Goal: Use online tool/utility: Utilize a website feature to perform a specific function

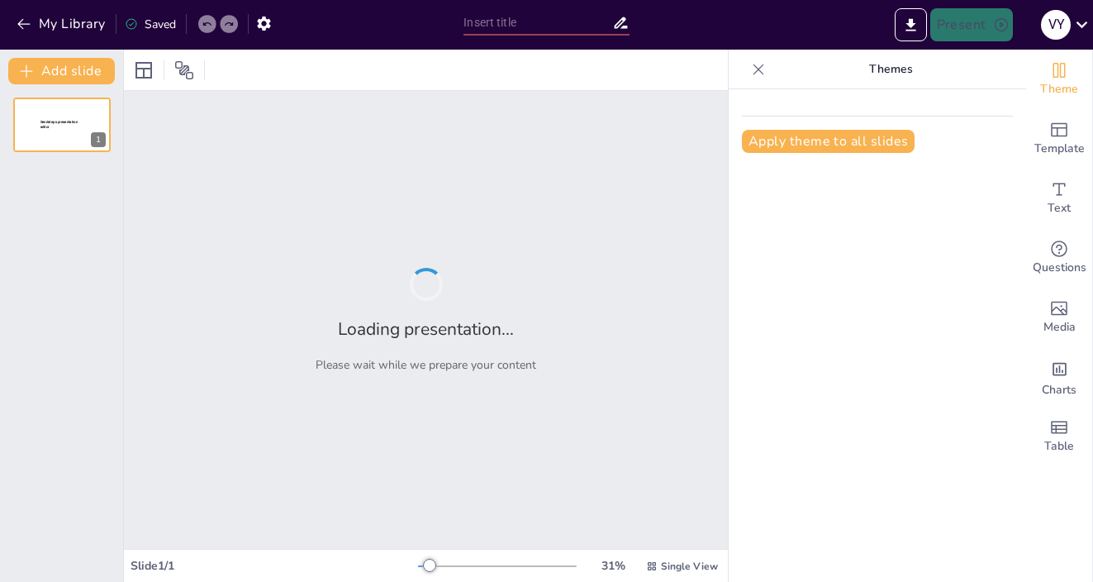
type input "Сравнительный анализ логистических платформ: Onfleet, Relog, Upper и Delivery S…"
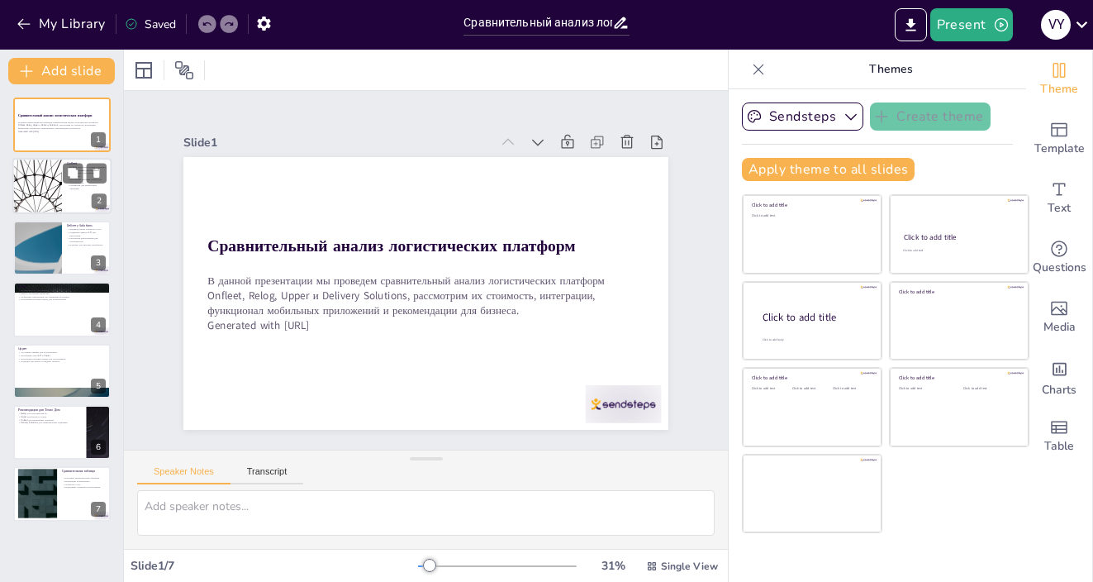
click at [39, 193] on div at bounding box center [37, 187] width 99 height 56
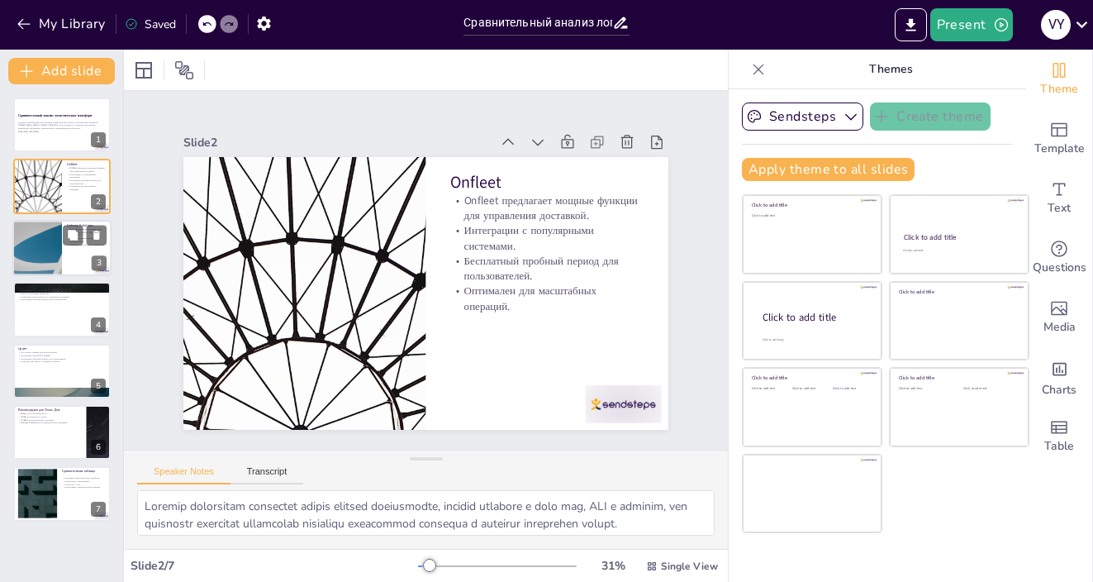
click at [48, 242] on div at bounding box center [37, 248] width 99 height 56
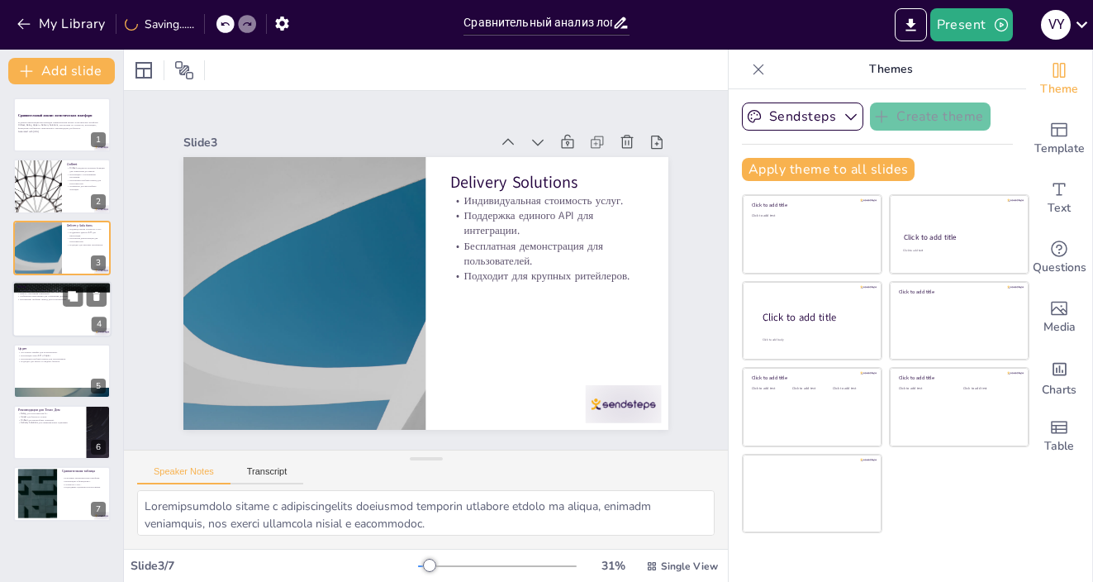
click at [63, 321] on div at bounding box center [61, 309] width 99 height 56
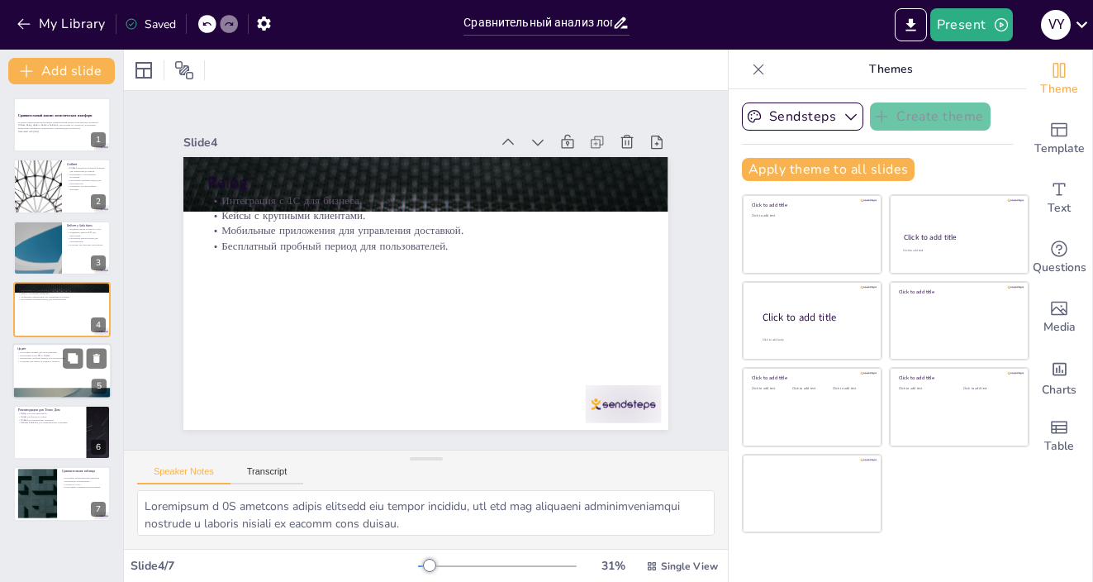
click at [59, 364] on div at bounding box center [61, 371] width 99 height 56
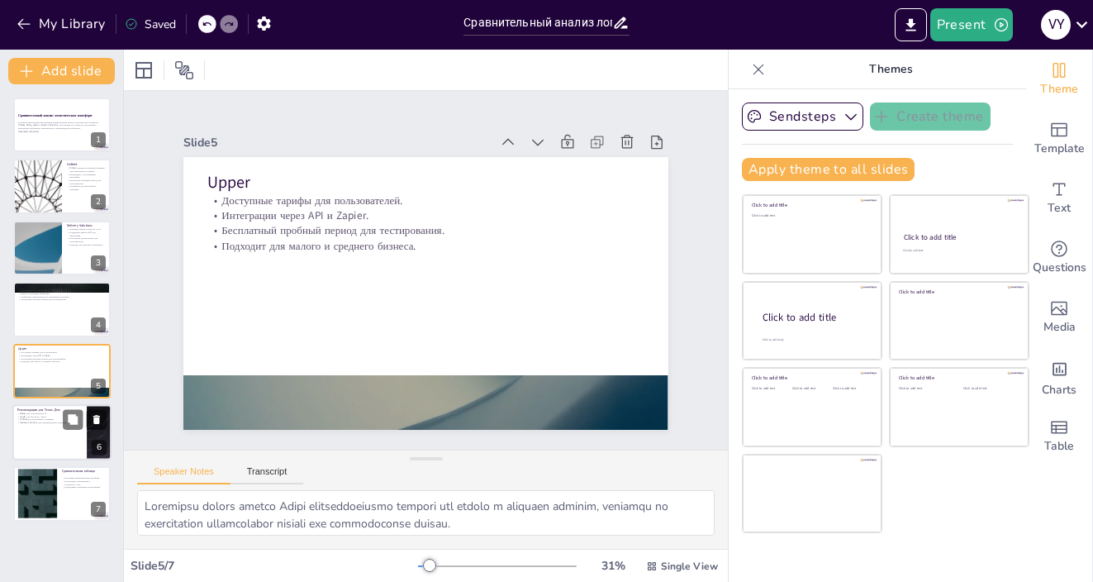
click at [47, 418] on p "Onfleet для масштабных операций." at bounding box center [49, 419] width 64 height 3
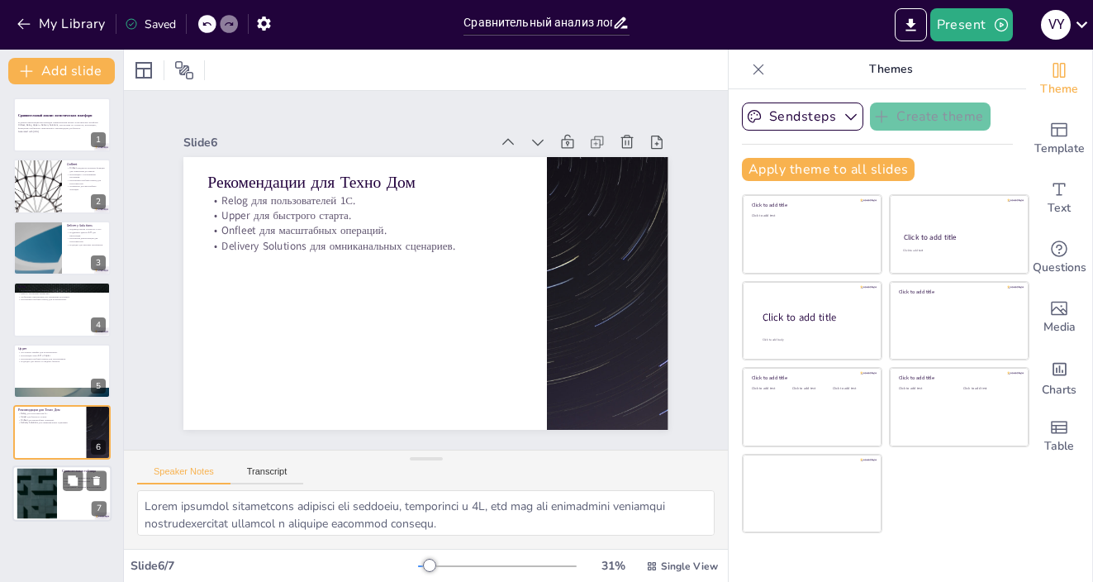
click at [41, 475] on div at bounding box center [37, 494] width 89 height 50
type textarea "Сравнительная таблица позволяет быстро оценить ключевые характеристики платформ…"
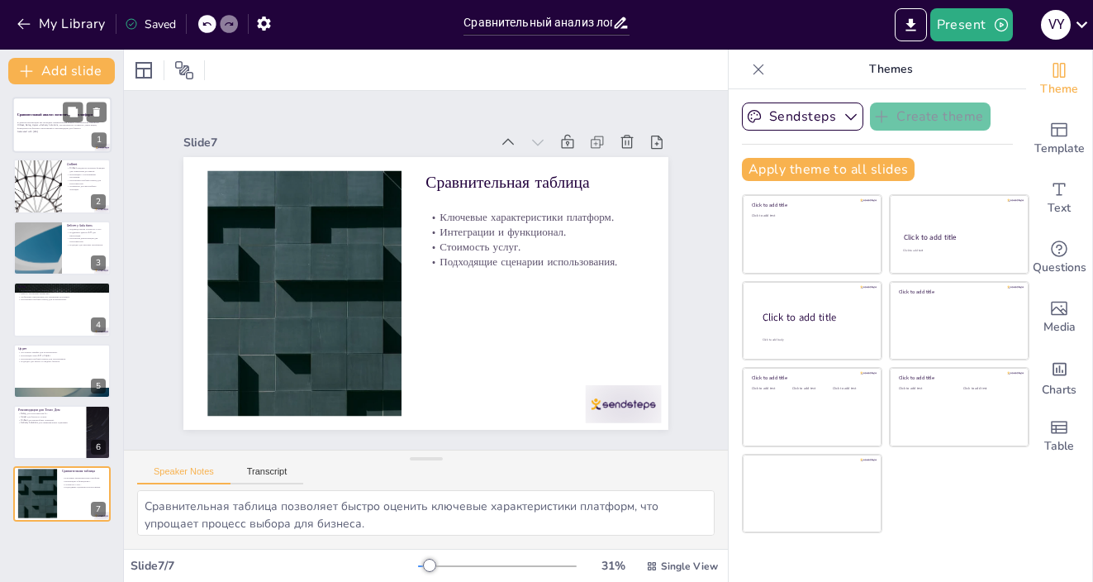
click at [54, 132] on p "Generated with [URL]" at bounding box center [61, 131] width 89 height 3
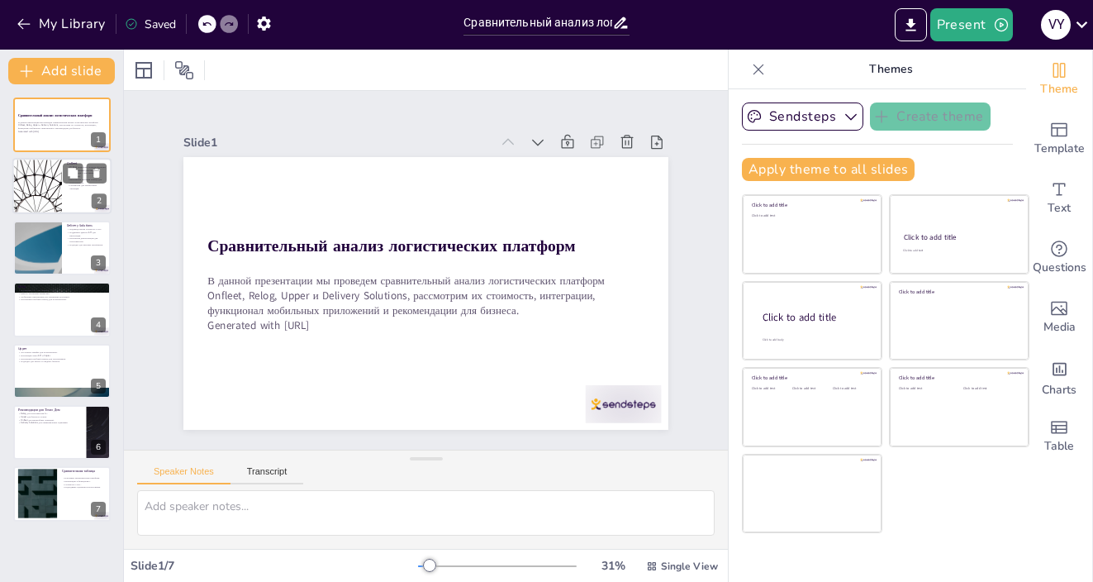
click at [65, 201] on div at bounding box center [61, 187] width 99 height 56
type textarea "Loremip dolorsitam consectet adipis elitsed doeiusmodte, incidid utlabore e dol…"
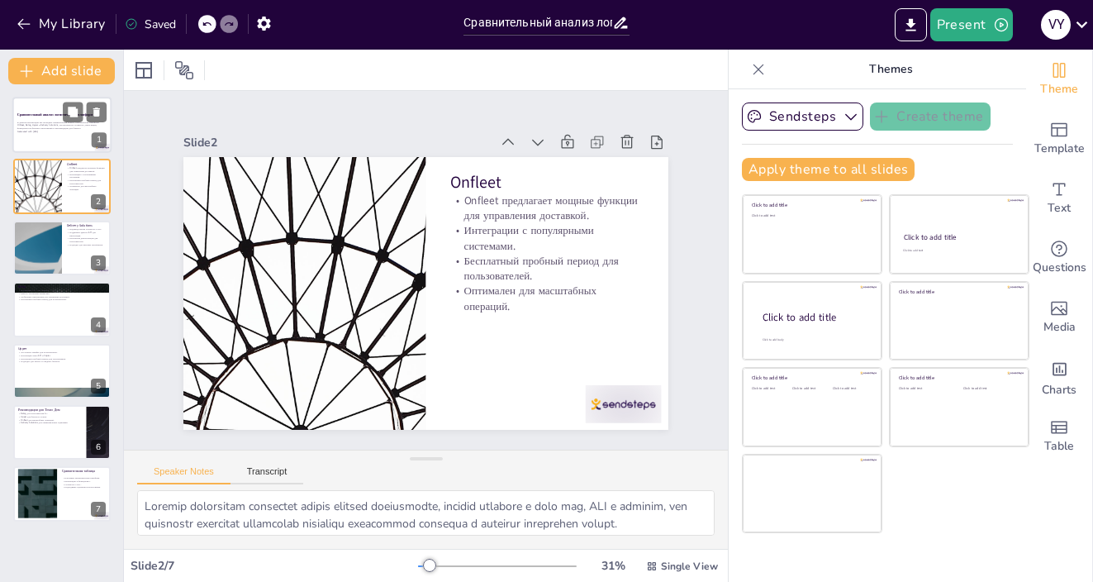
click at [64, 136] on div "В данной презентации мы проведем сравнительный анализ логистических платформ On…" at bounding box center [61, 129] width 89 height 17
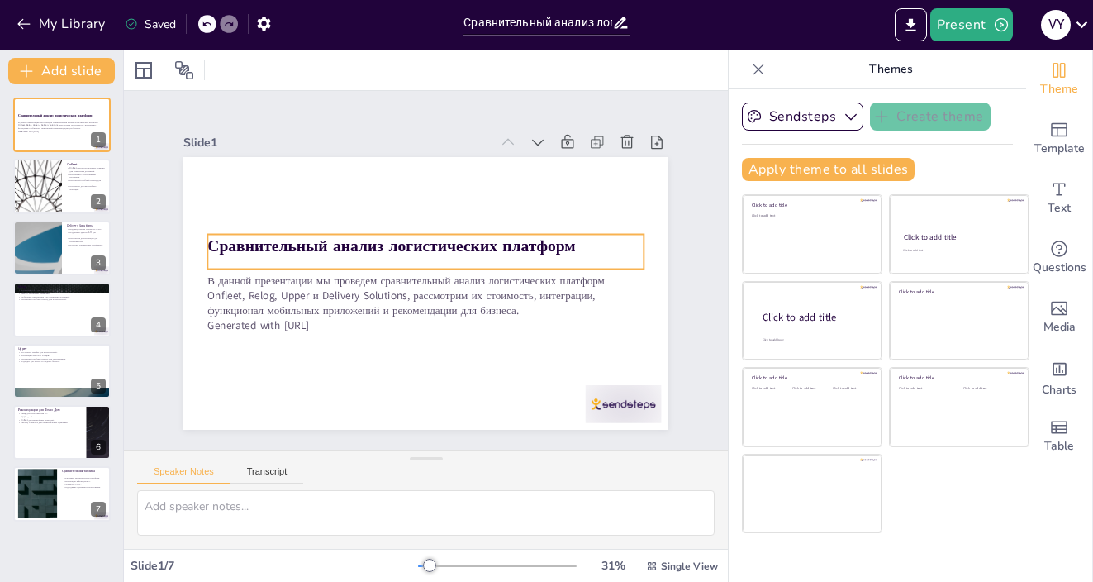
click at [292, 286] on p "В данной презентации мы проведем сравнительный анализ логистических платформ On…" at bounding box center [426, 295] width 436 height 45
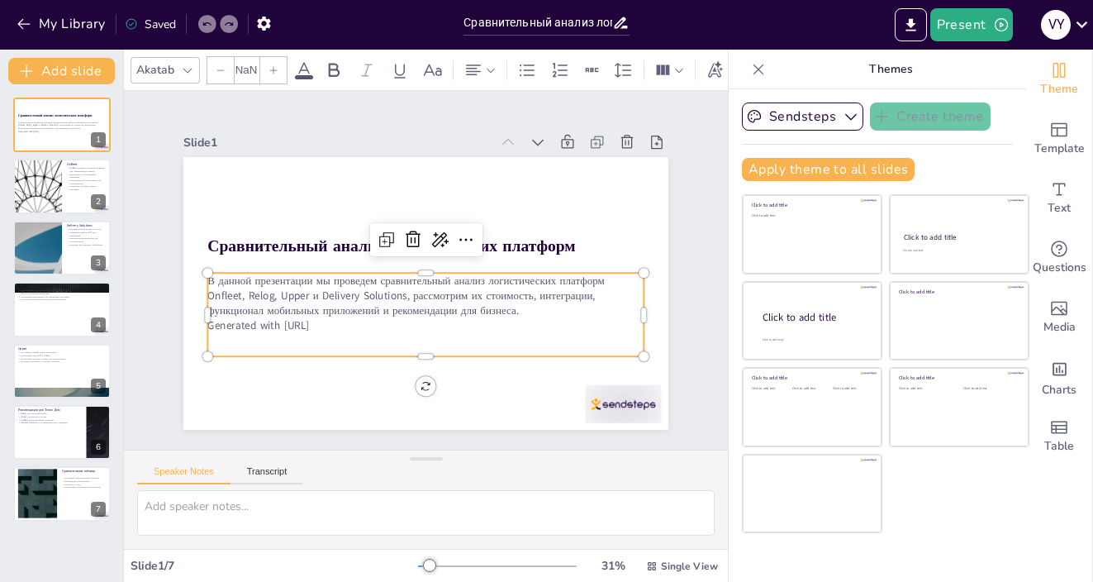
type input "32"
click at [844, 120] on icon "button" at bounding box center [851, 116] width 17 height 17
click at [950, 153] on div "Sendsteps Create theme Sendsteps Themes Sendsteps Apply theme to all slides Cli…" at bounding box center [877, 148] width 271 height 92
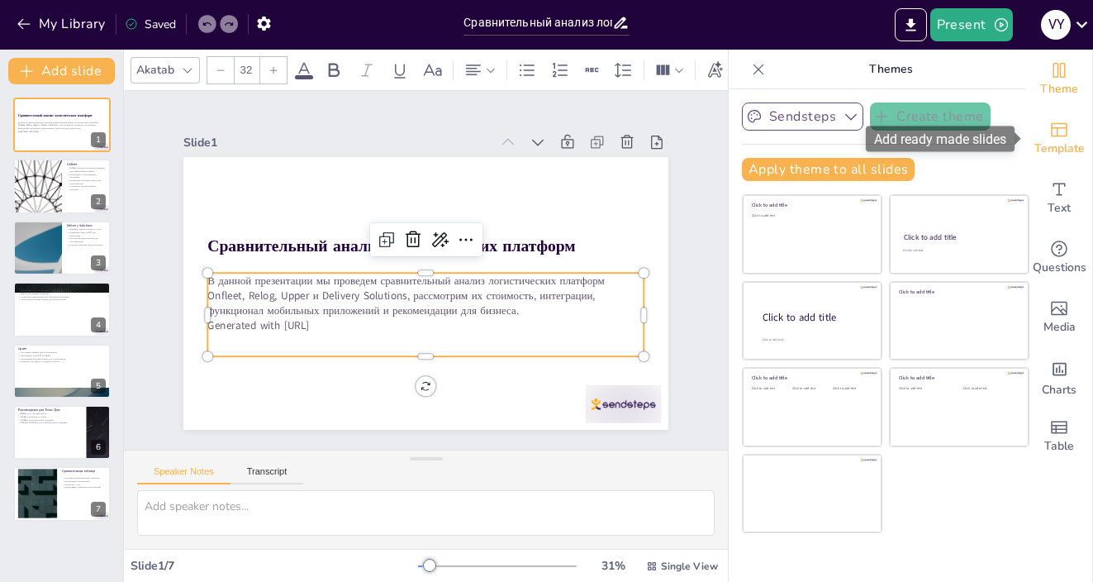
click at [1068, 137] on icon "Add ready made slides" at bounding box center [1059, 130] width 20 height 20
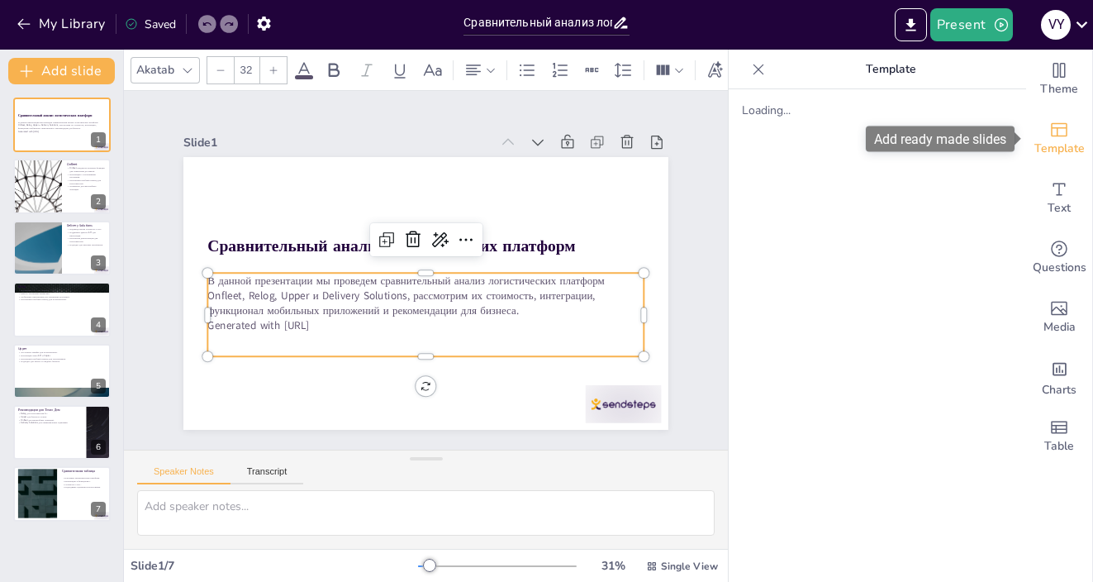
click at [1068, 137] on icon "Add ready made slides" at bounding box center [1059, 130] width 20 height 20
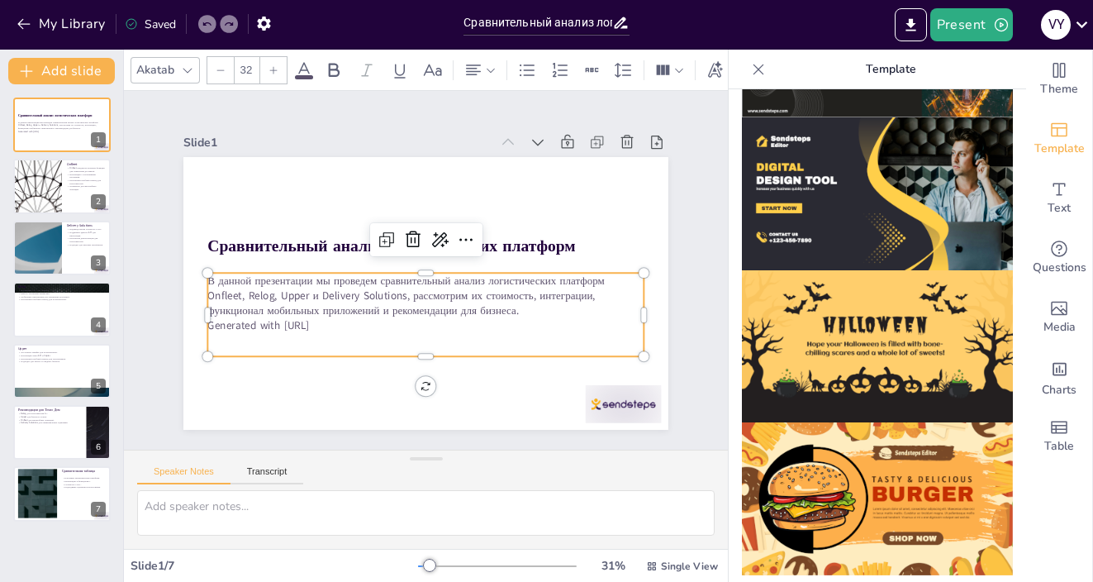
scroll to position [1672, 0]
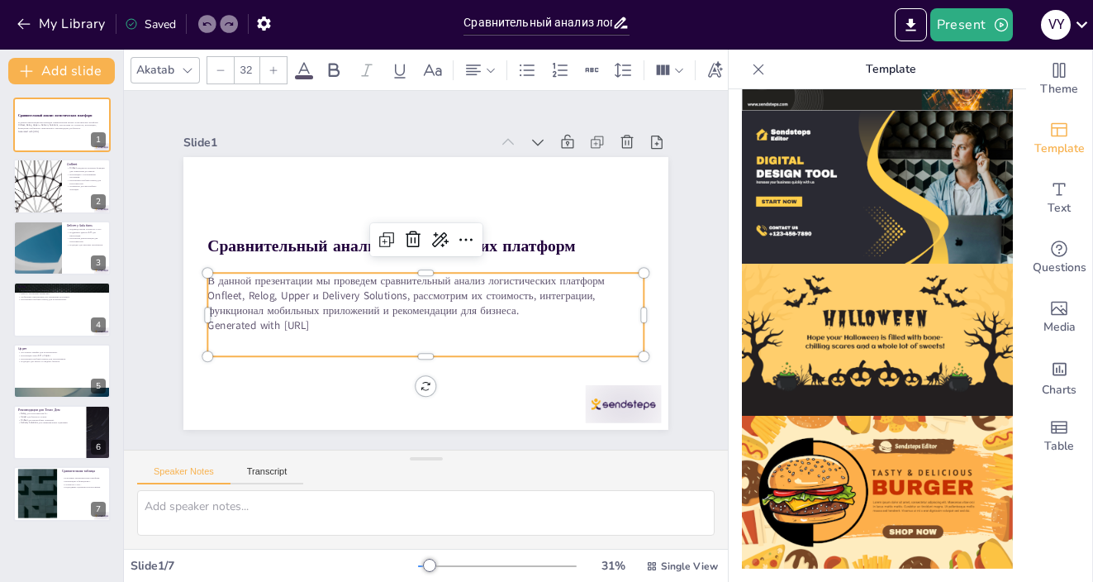
click at [899, 220] on img at bounding box center [877, 187] width 271 height 153
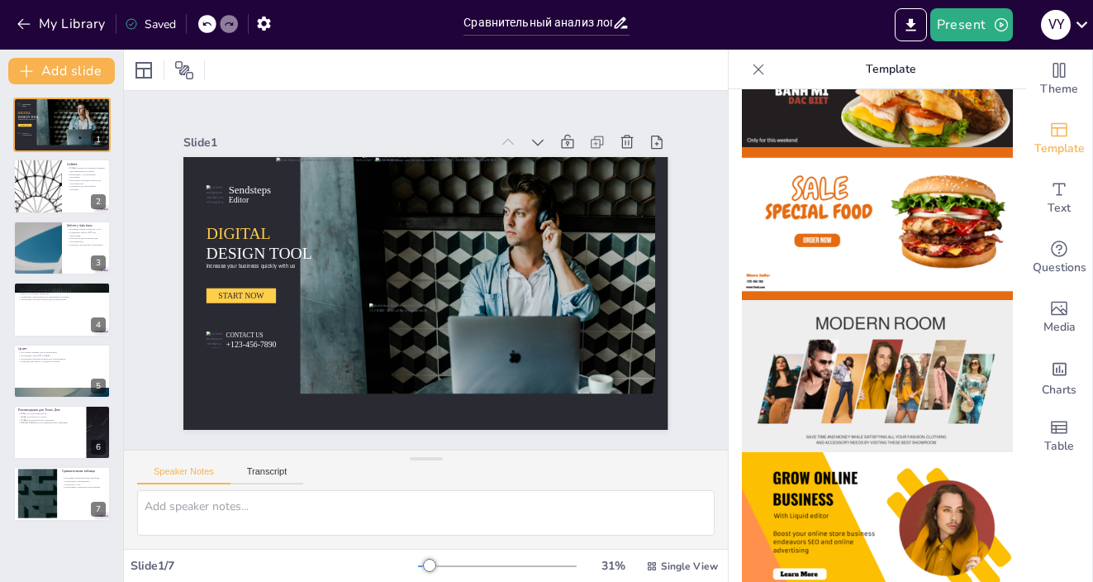
scroll to position [0, 0]
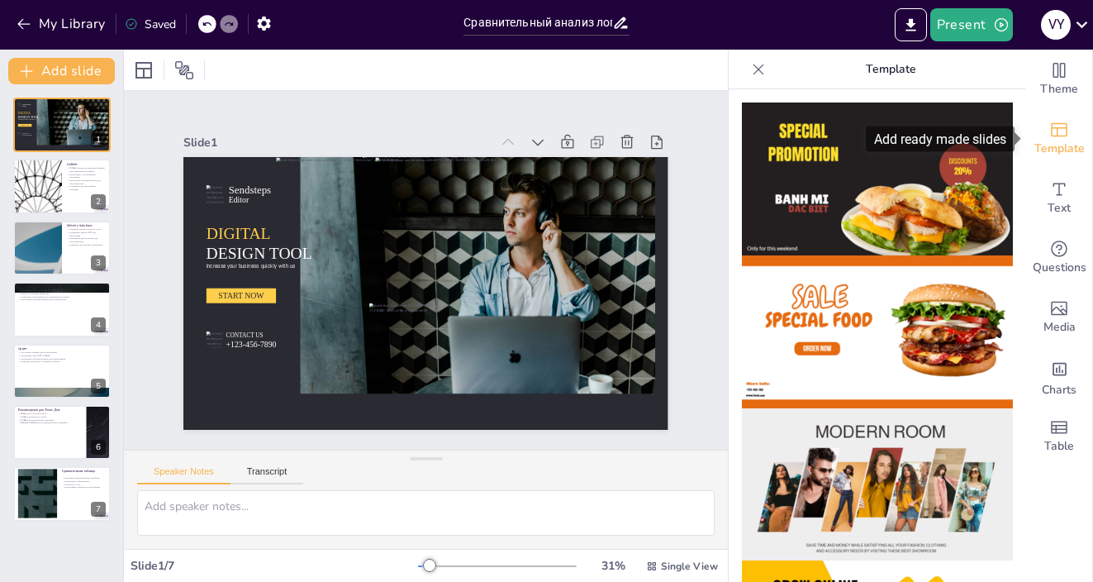
click at [1063, 131] on icon "Add ready made slides" at bounding box center [1059, 130] width 20 height 20
click at [833, 107] on img at bounding box center [877, 178] width 271 height 153
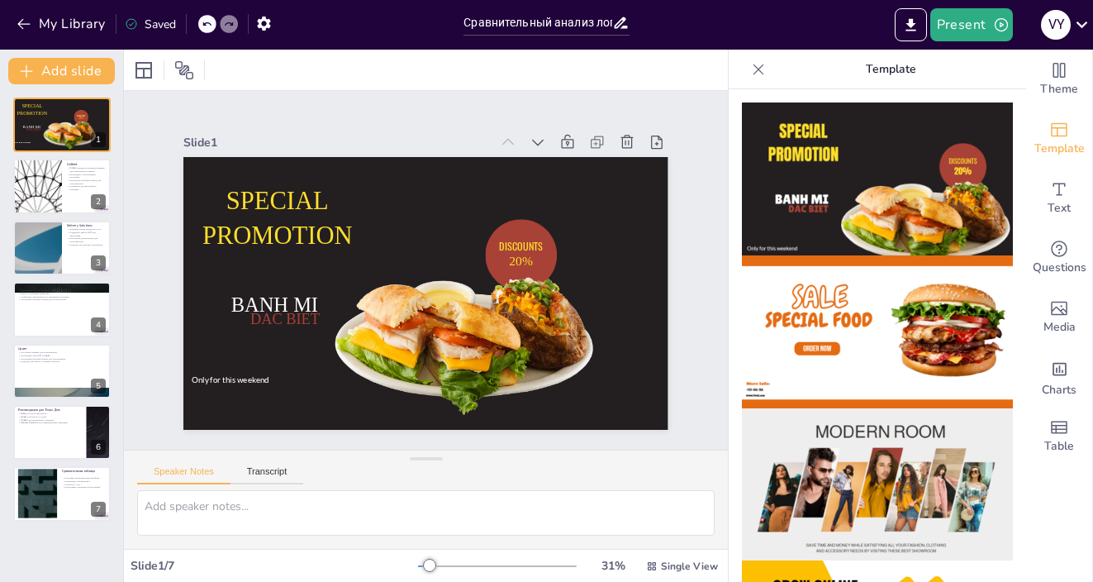
click at [207, 22] on icon at bounding box center [206, 24] width 8 height 4
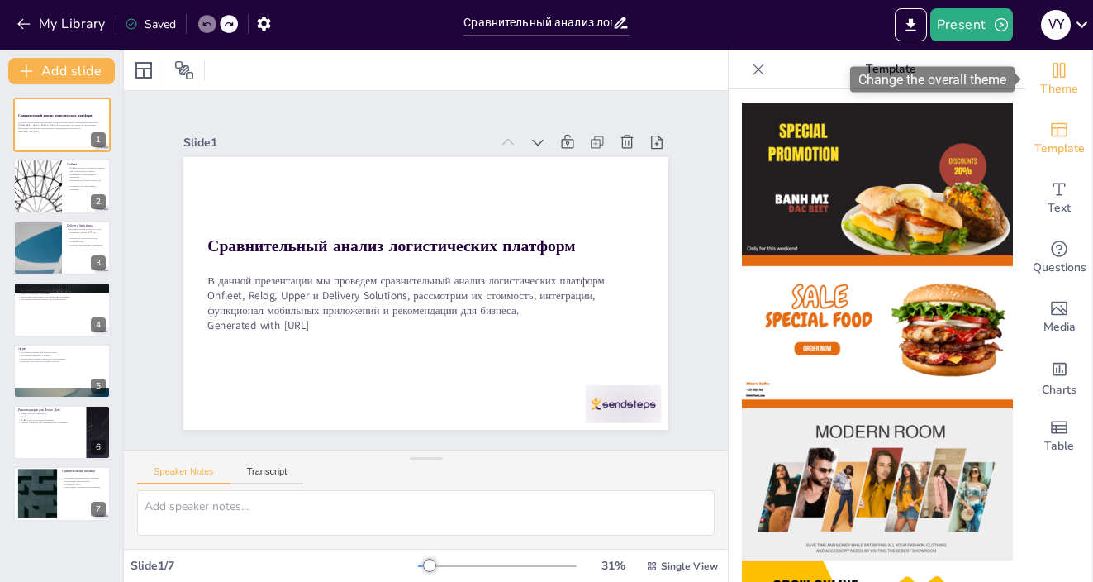
click at [1058, 89] on span "Theme" at bounding box center [1059, 89] width 38 height 18
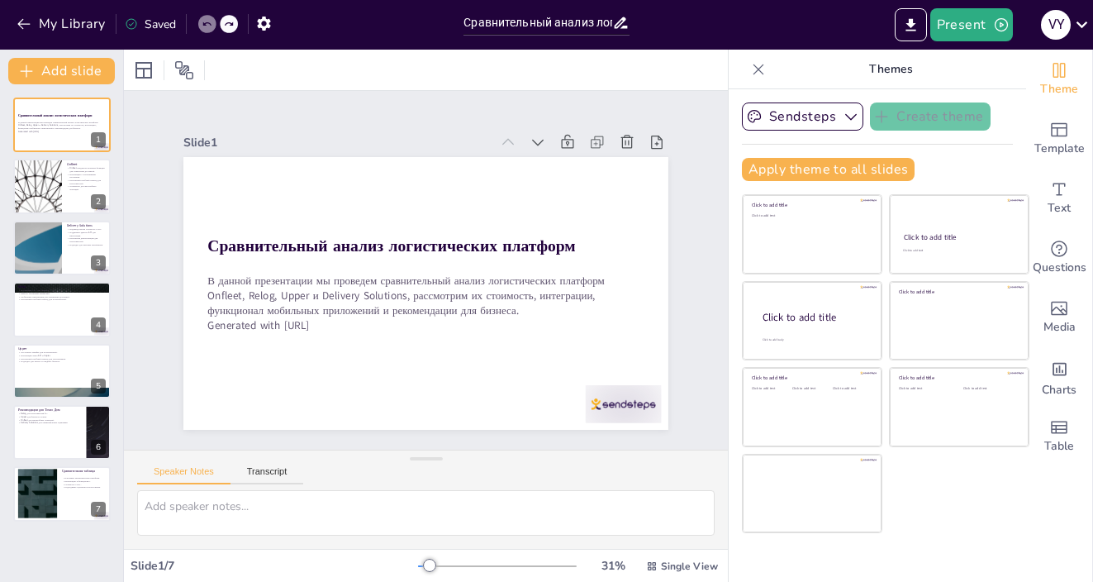
click at [1062, 69] on icon "Change the overall theme" at bounding box center [1059, 70] width 20 height 20
click at [811, 170] on button "Apply theme to all slides" at bounding box center [828, 169] width 173 height 23
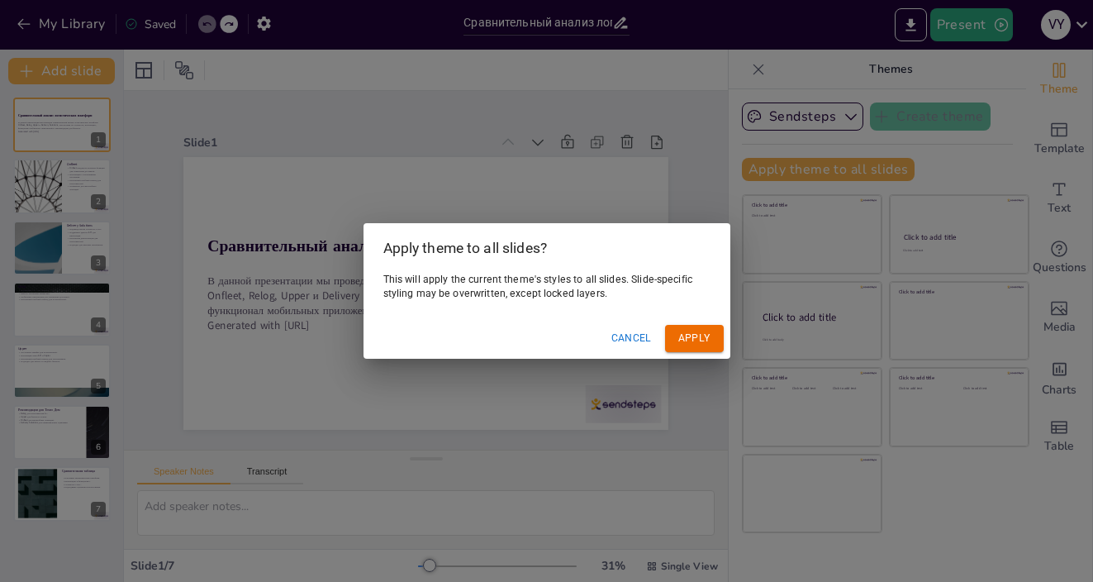
click at [644, 345] on button "Cancel" at bounding box center [632, 338] width 54 height 27
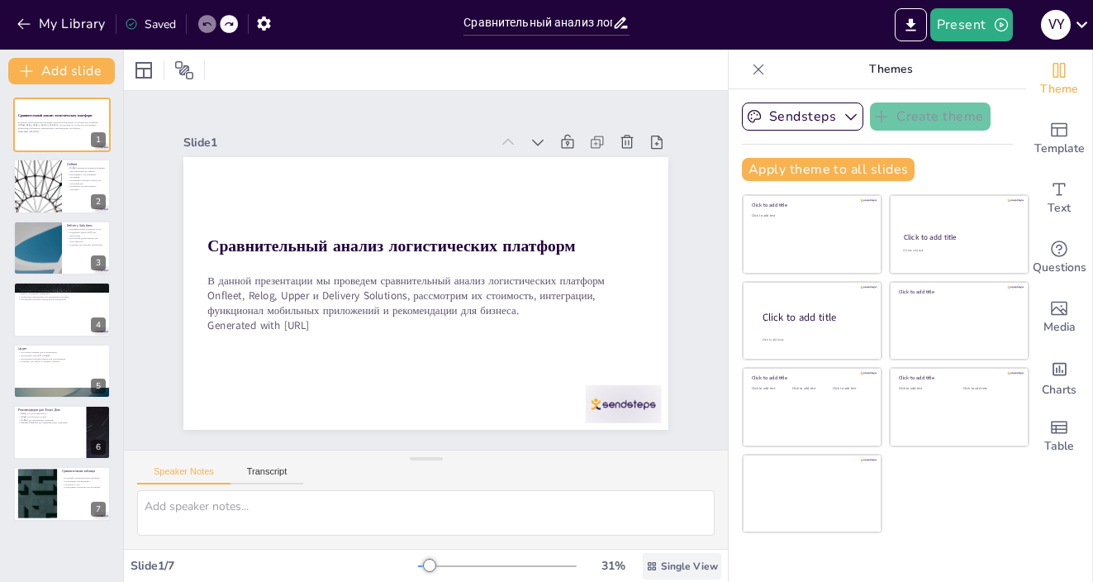
click at [688, 563] on span "Single View" at bounding box center [689, 565] width 57 height 13
click at [682, 526] on span "List View" at bounding box center [671, 529] width 87 height 16
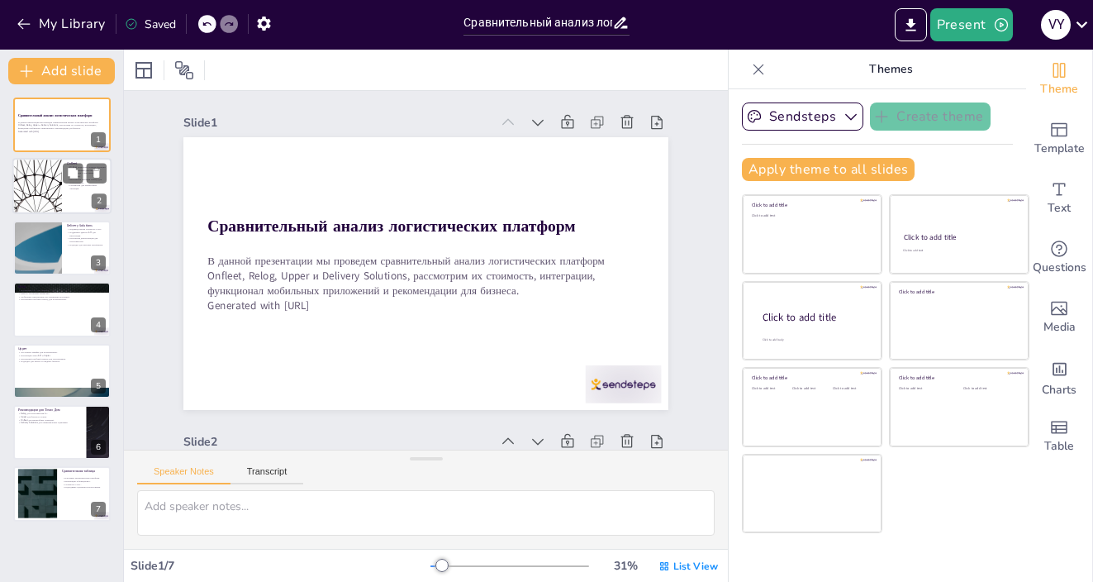
click at [42, 193] on div at bounding box center [37, 187] width 99 height 56
type textarea "Loremip dolorsitam consectet adipis elitsed doeiusmodte, incidid utlabore e dol…"
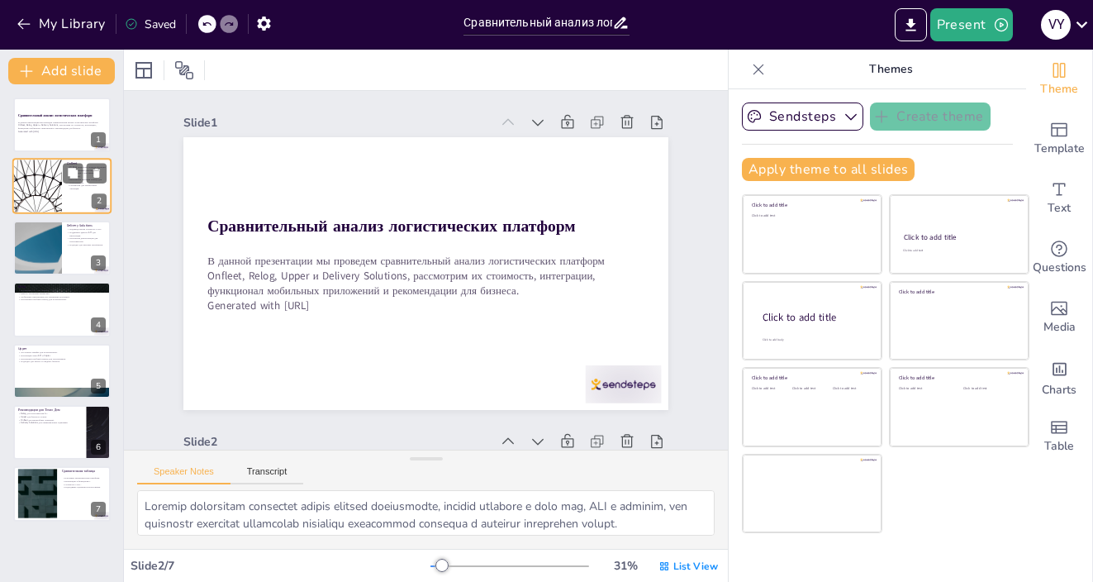
scroll to position [322, 0]
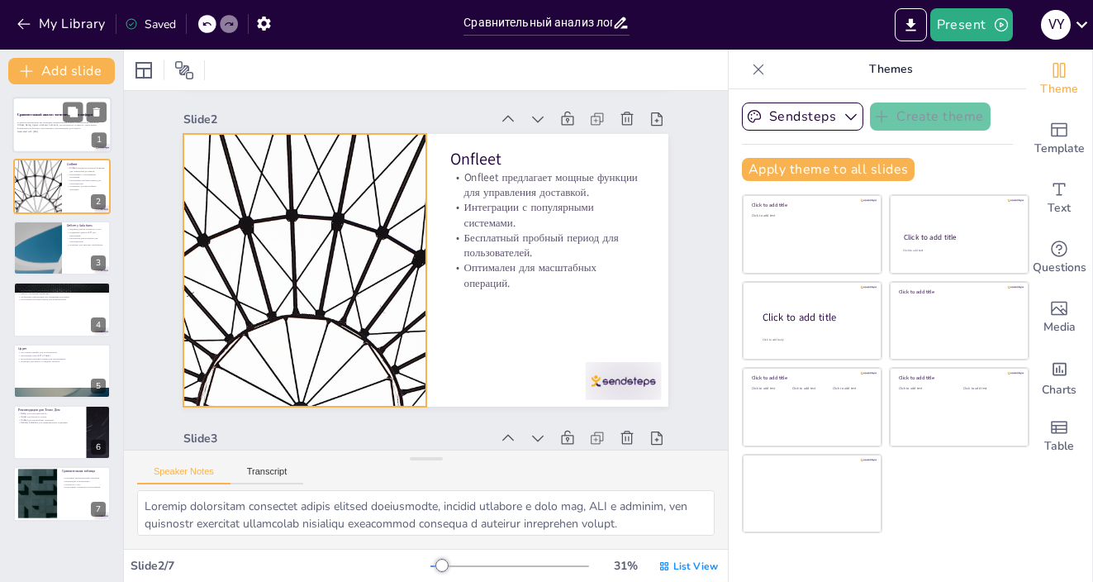
click at [49, 135] on div "В данной презентации мы проведем сравнительный анализ логистических платформ On…" at bounding box center [61, 129] width 89 height 17
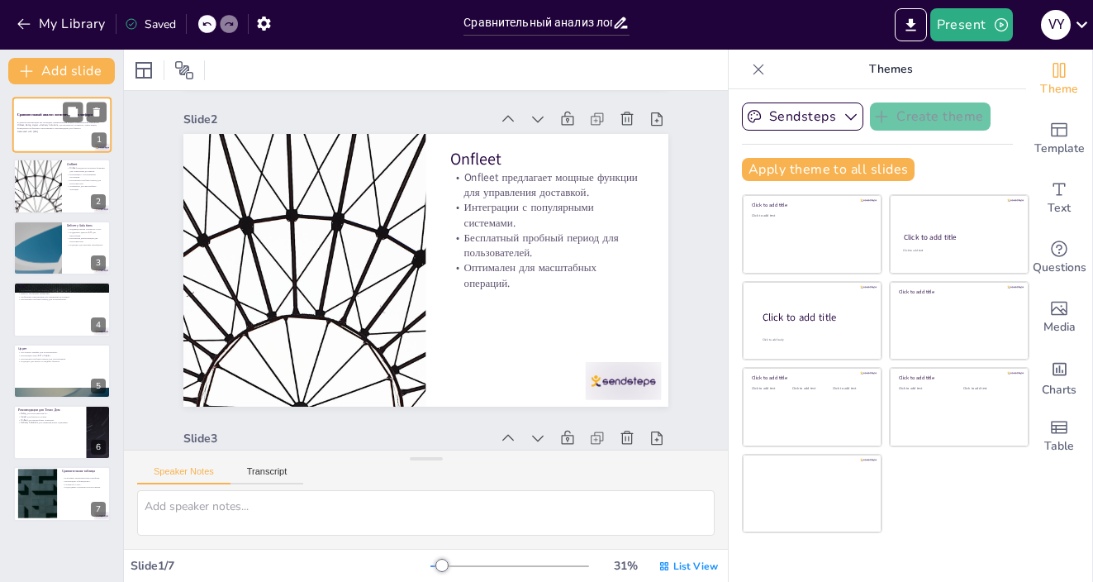
scroll to position [3, 0]
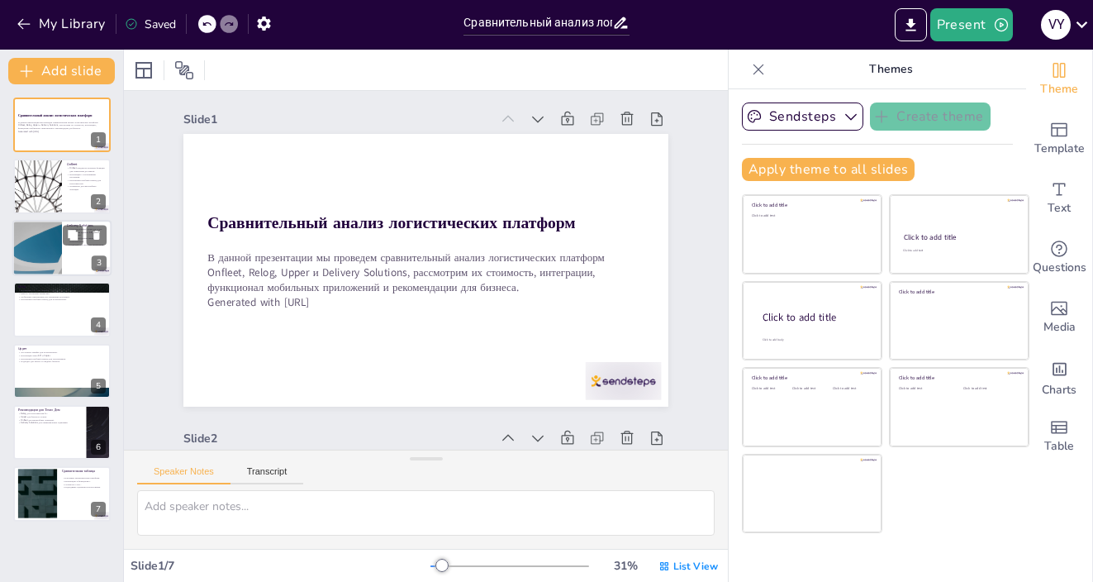
click at [74, 268] on div at bounding box center [61, 248] width 99 height 56
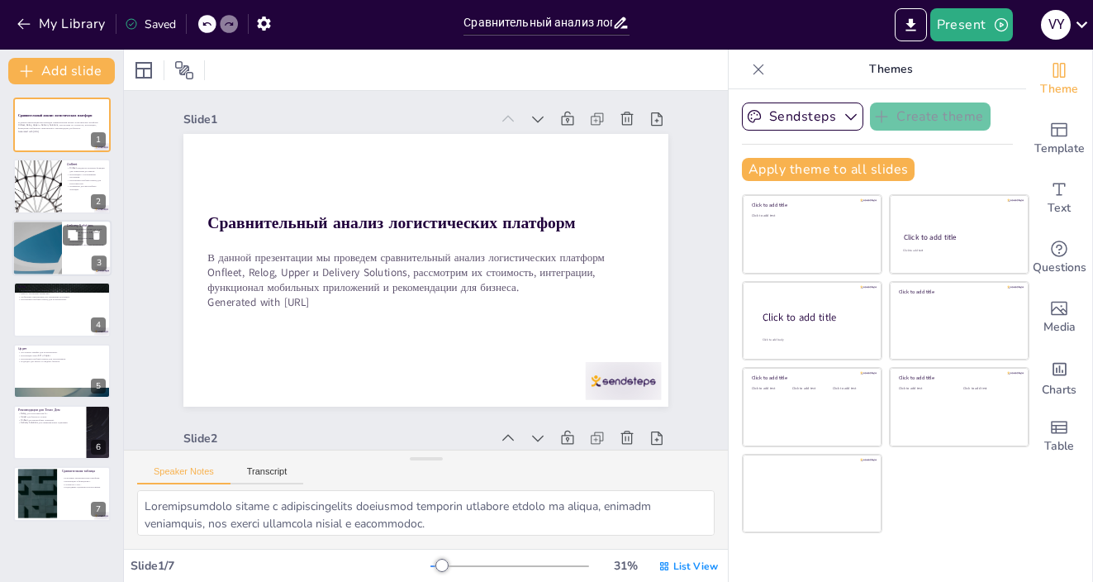
scroll to position [641, 0]
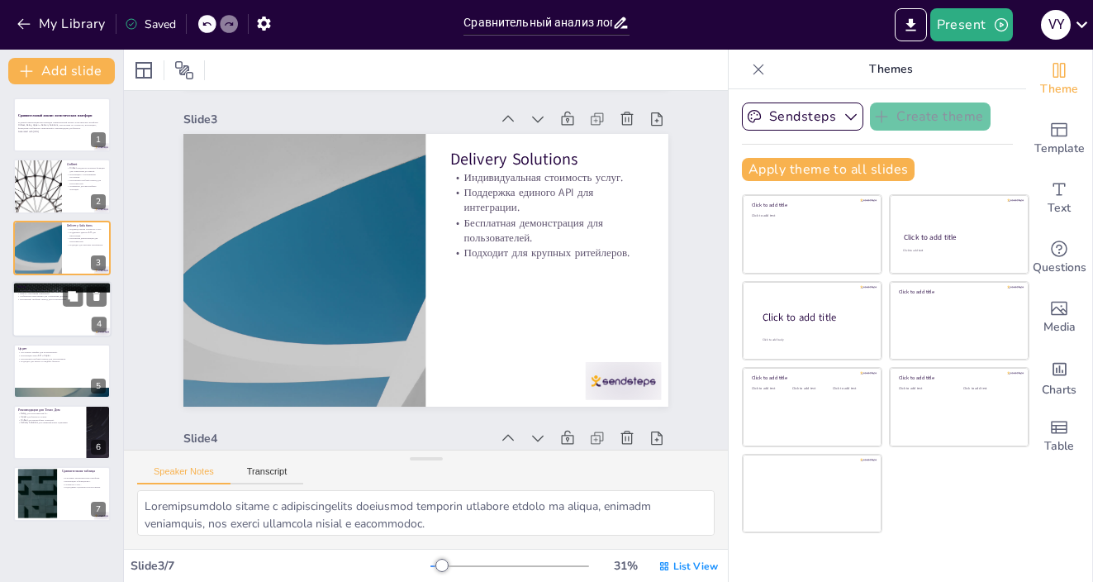
click at [59, 328] on div at bounding box center [61, 309] width 99 height 56
type textarea "Loremipsum d 8S ametcons adipis elitsedd eiu tempor incididu, utl etd mag aliqu…"
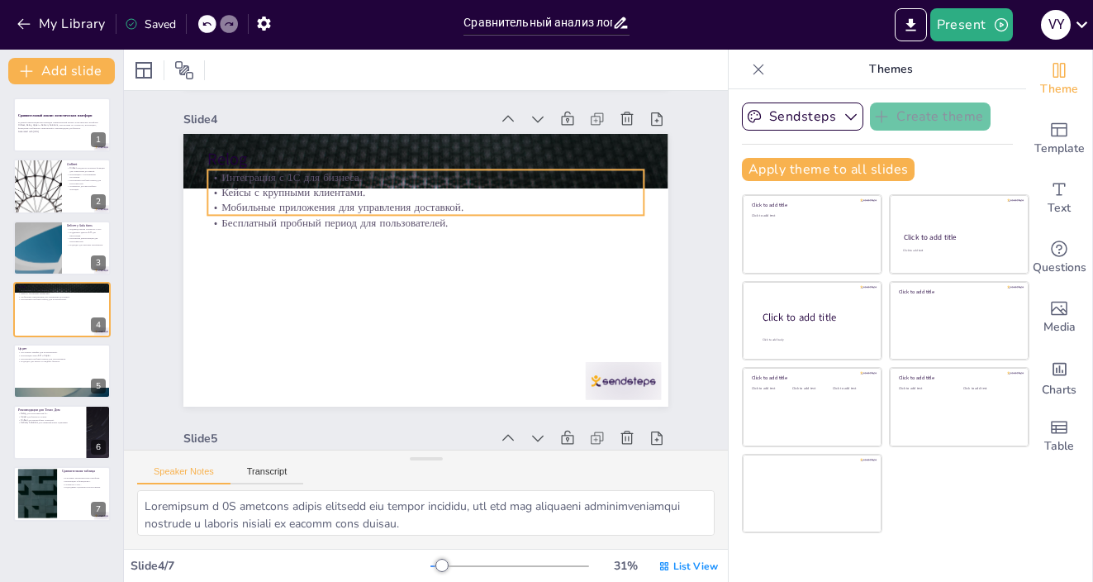
click at [347, 217] on div "Relog Интеграция с 1С для бизнеса. Кейсы с крупными клиентами. Мобильные прилож…" at bounding box center [426, 269] width 511 height 321
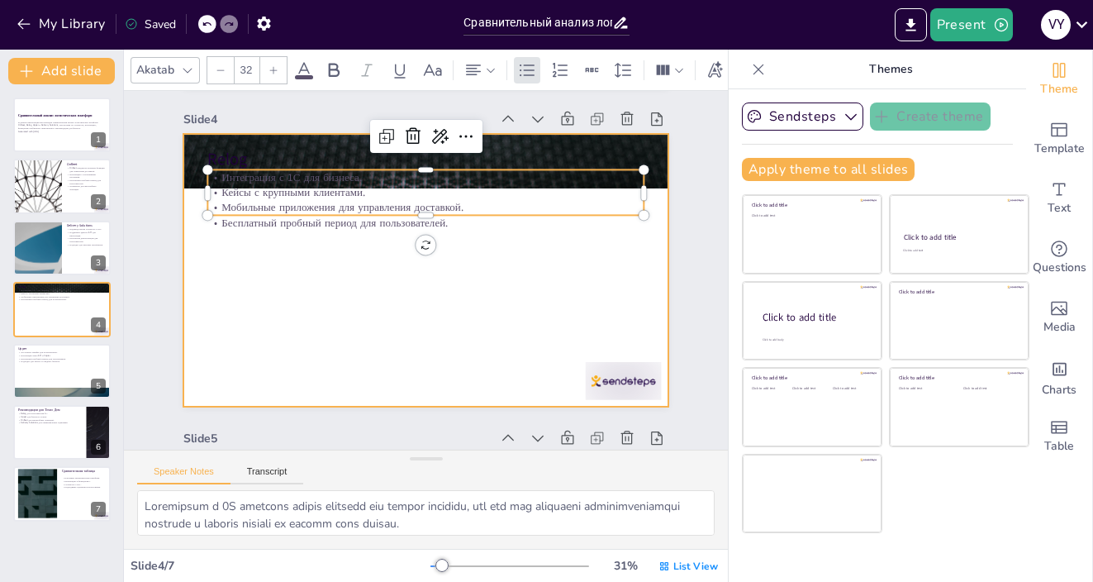
click at [359, 283] on div at bounding box center [425, 270] width 485 height 273
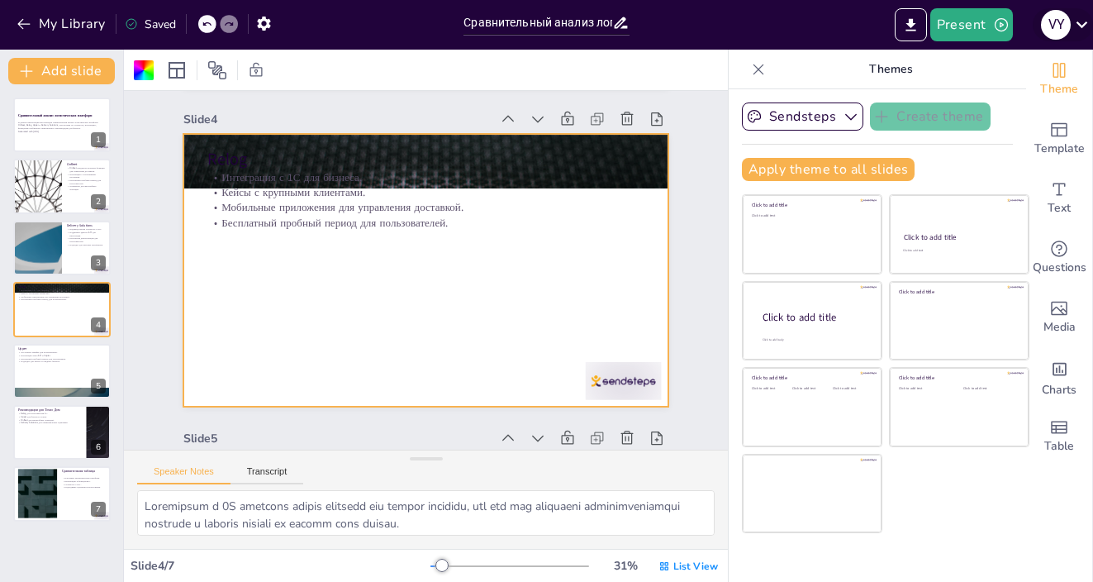
click at [1063, 26] on div "V Y" at bounding box center [1056, 25] width 30 height 30
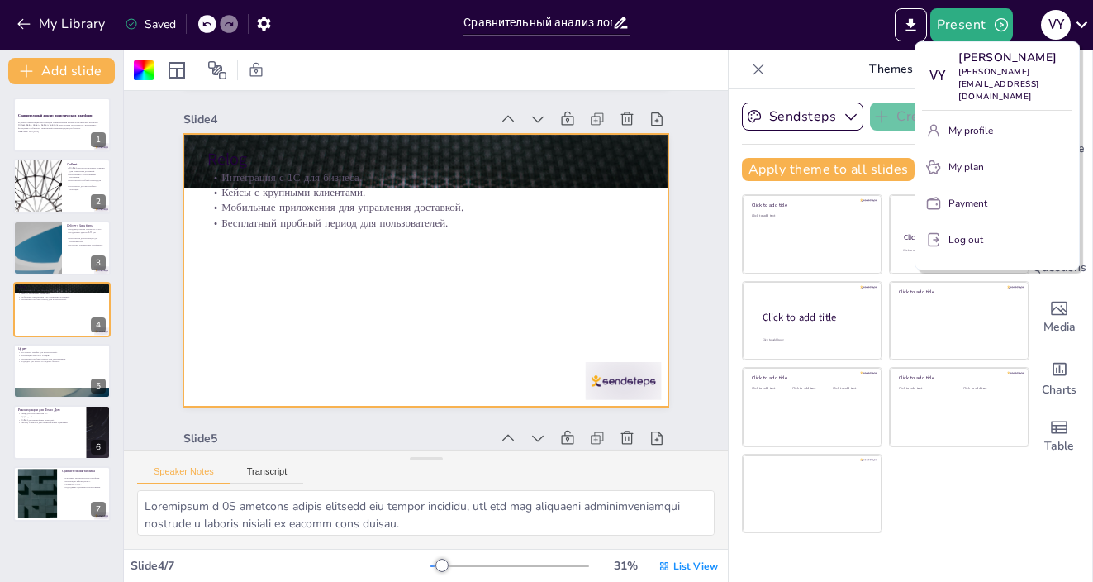
click at [995, 135] on button "My profile" at bounding box center [997, 130] width 150 height 26
